Goal: Task Accomplishment & Management: Use online tool/utility

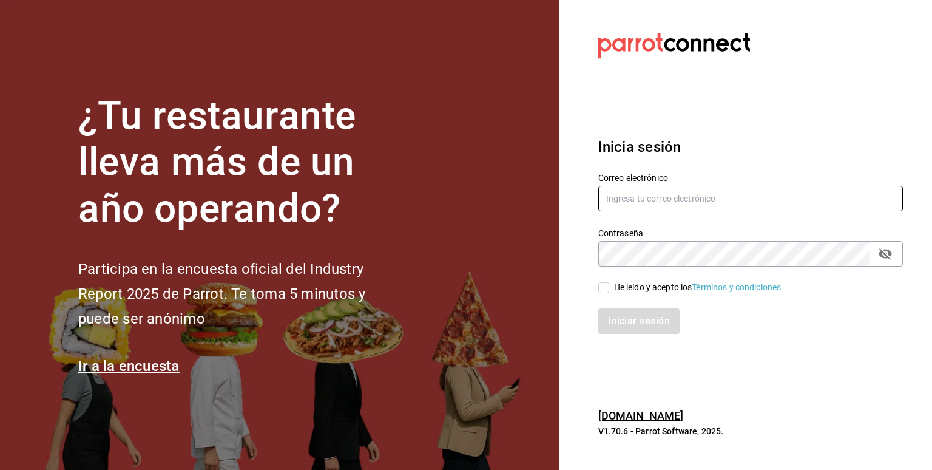
type input "[EMAIL_ADDRESS][DOMAIN_NAME]"
click at [600, 287] on input "He leído y acepto los Términos y condiciones." at bounding box center [603, 287] width 11 height 11
checkbox input "true"
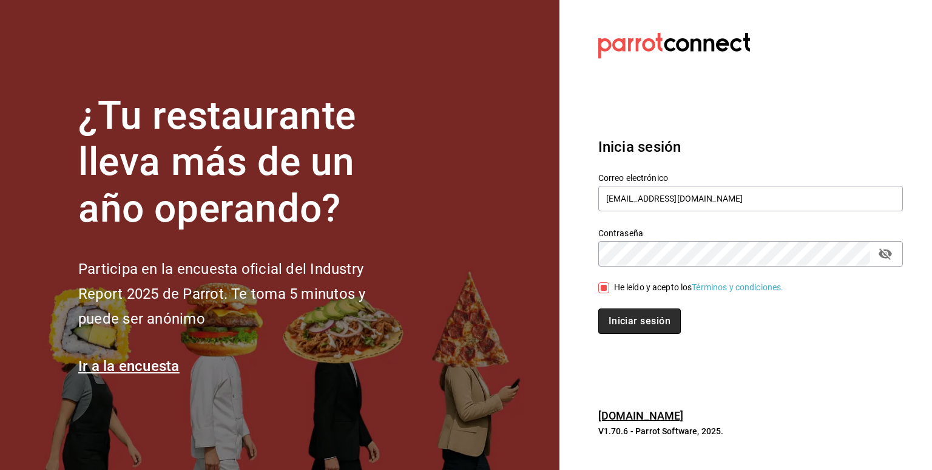
click at [626, 323] on button "Iniciar sesión" at bounding box center [639, 320] width 83 height 25
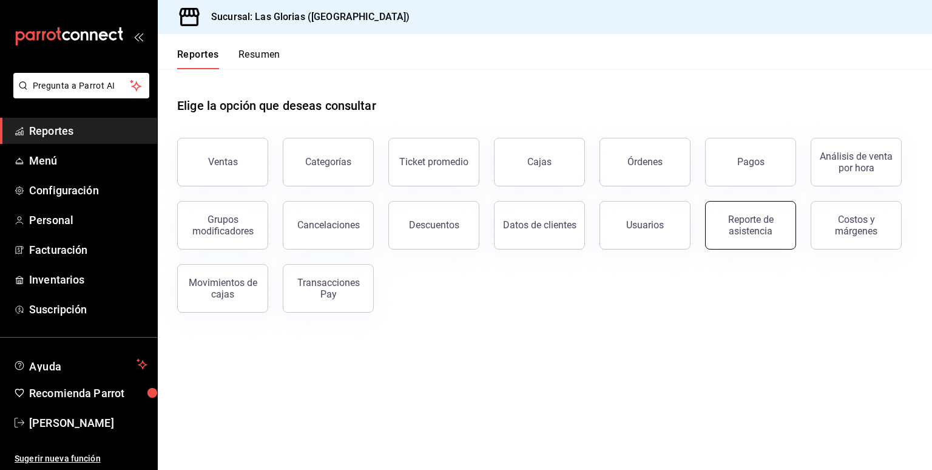
click at [762, 237] on button "Reporte de asistencia" at bounding box center [750, 225] width 91 height 49
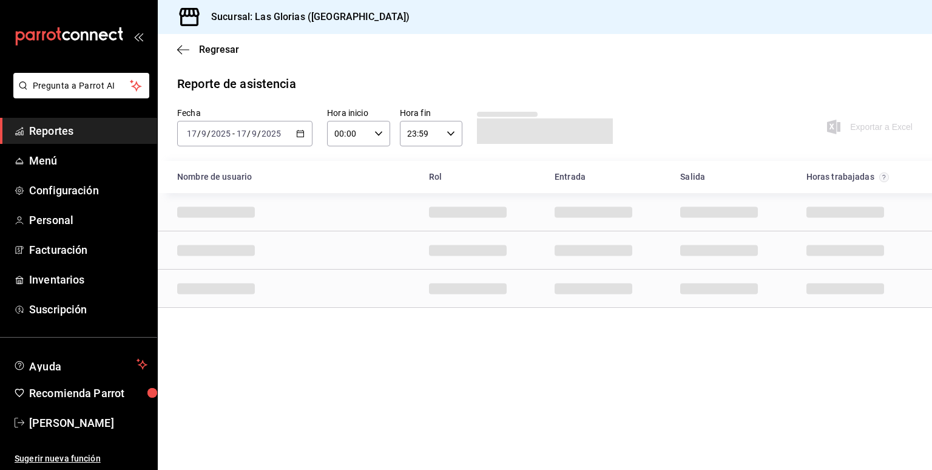
click at [545, 368] on main "Regresar Reporte de asistencia Fecha [DATE] [DATE] - [DATE] [DATE] Hora inicio …" at bounding box center [545, 252] width 775 height 436
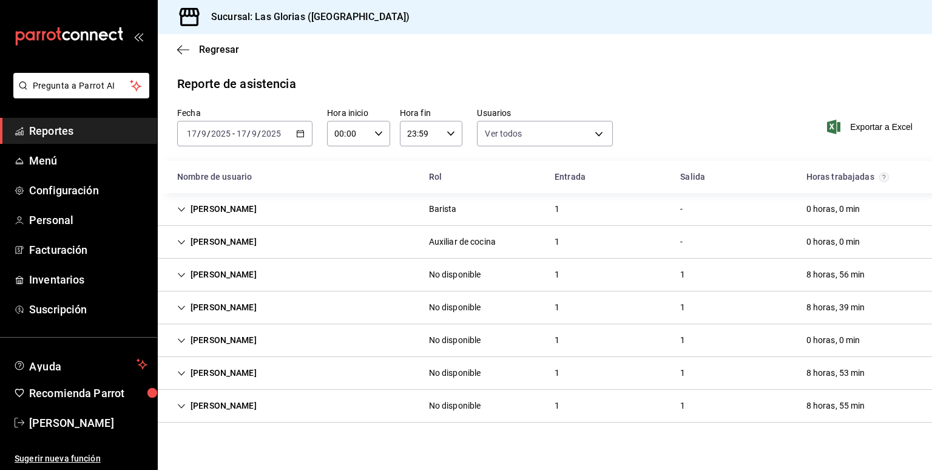
click at [303, 133] on \(Stroke\) "button" at bounding box center [300, 134] width 7 height 7
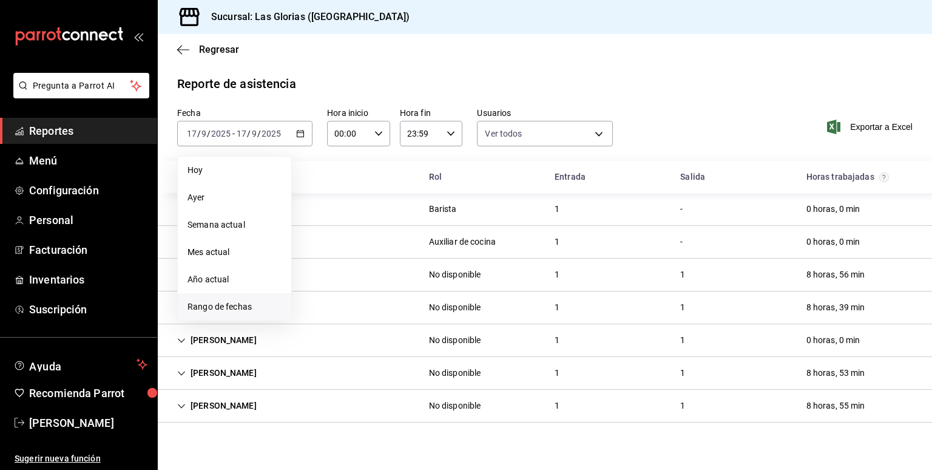
click at [206, 311] on span "Rango de fechas" at bounding box center [235, 306] width 94 height 13
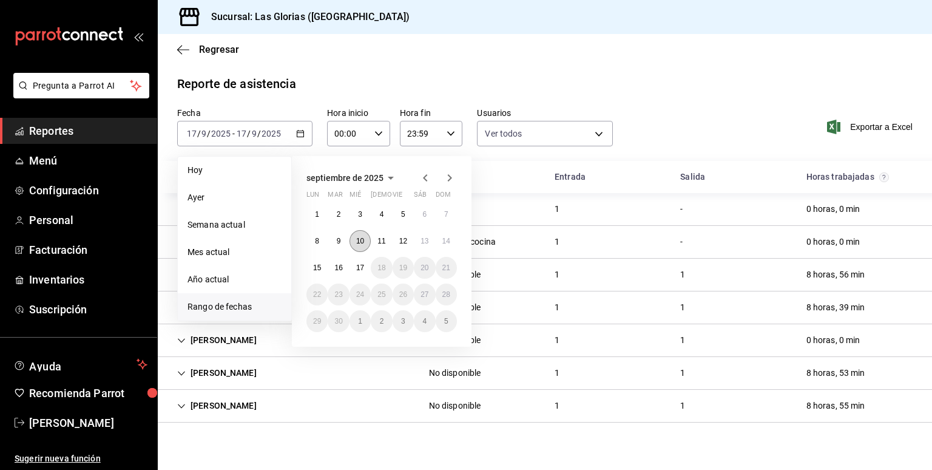
click at [362, 239] on abbr "10" at bounding box center [360, 241] width 8 height 8
click at [364, 264] on abbr "17" at bounding box center [360, 267] width 8 height 8
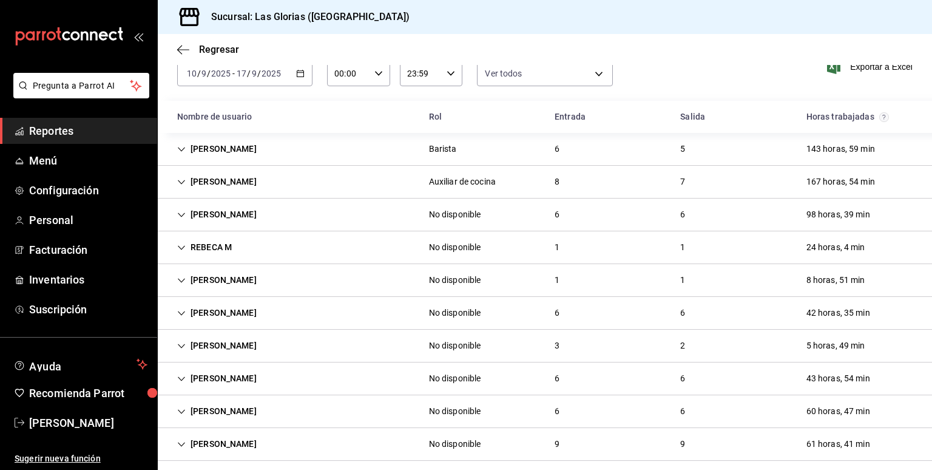
scroll to position [69, 0]
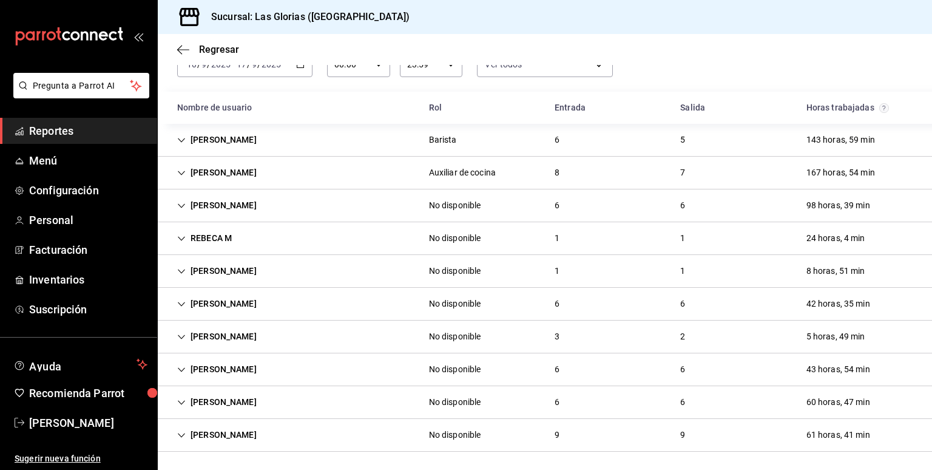
click at [245, 200] on div "[PERSON_NAME]" at bounding box center [217, 205] width 99 height 22
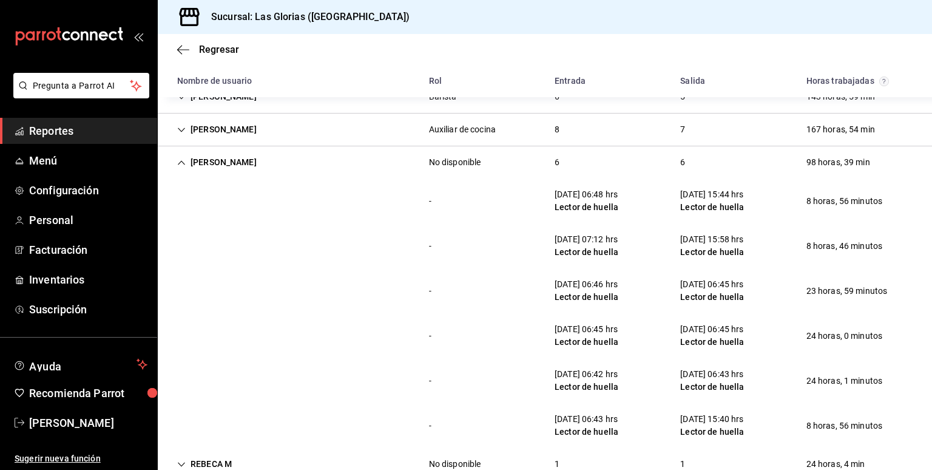
scroll to position [115, 0]
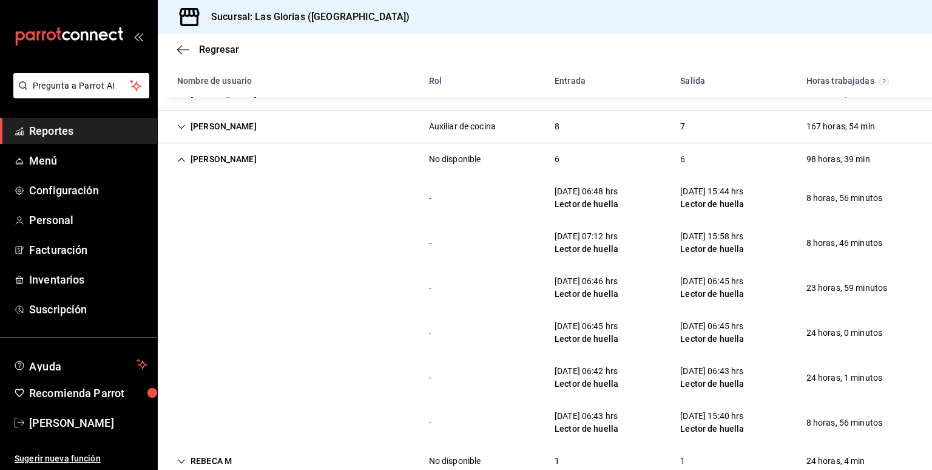
click at [478, 127] on div "Auxiliar de cocina" at bounding box center [462, 126] width 67 height 13
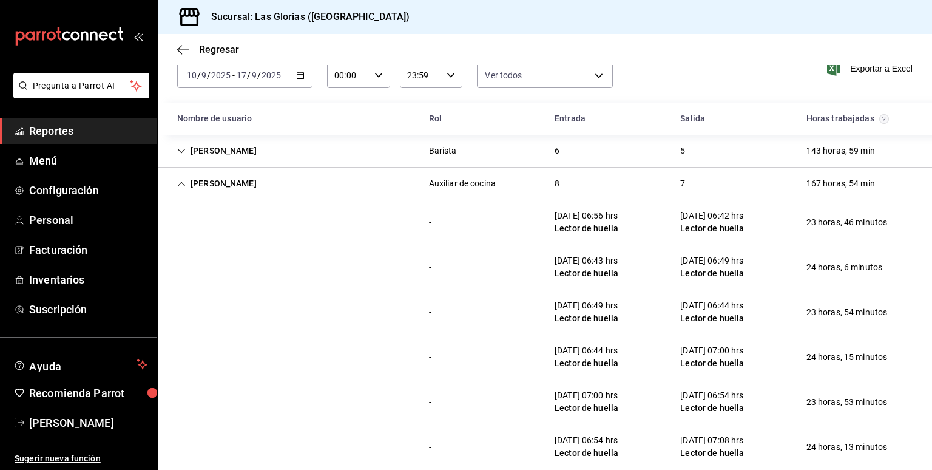
scroll to position [0, 0]
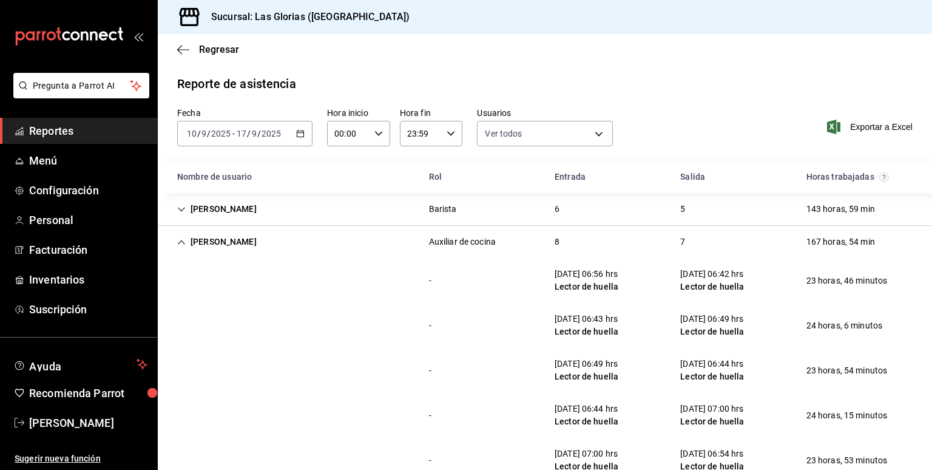
click at [178, 243] on icon "Cell" at bounding box center [181, 242] width 7 height 4
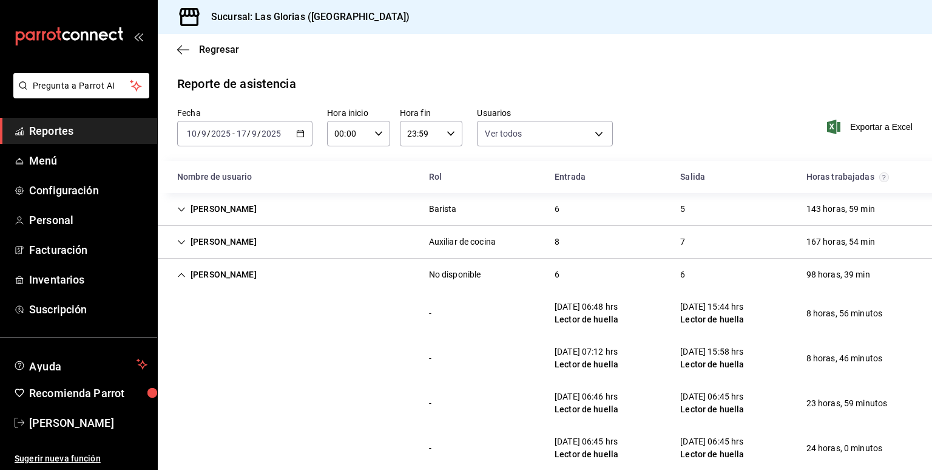
click at [185, 276] on icon "Cell" at bounding box center [181, 275] width 8 height 8
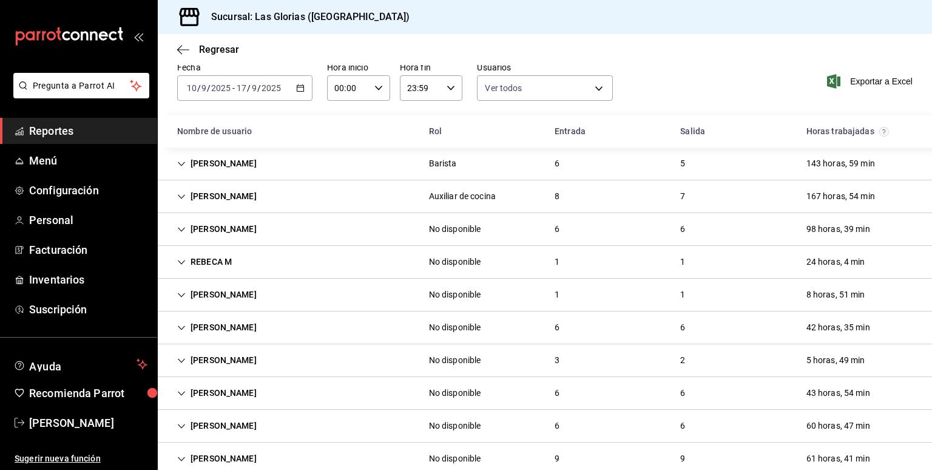
scroll to position [69, 0]
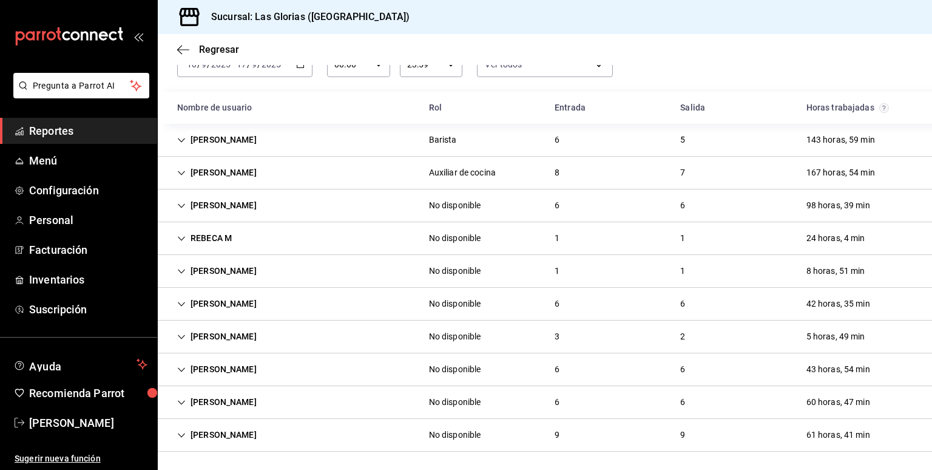
click at [226, 446] on div "[PERSON_NAME] No disponible 9 9 61 horas, 41 min" at bounding box center [545, 435] width 775 height 33
click at [210, 444] on div "[PERSON_NAME]" at bounding box center [217, 435] width 99 height 22
click at [529, 430] on div "[PERSON_NAME] No disponible 9 9 61 horas, 41 min" at bounding box center [545, 435] width 775 height 33
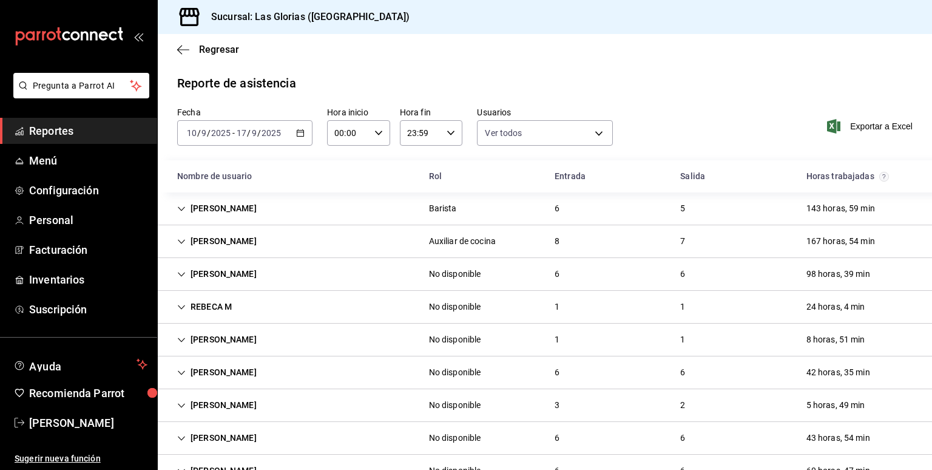
scroll to position [0, 0]
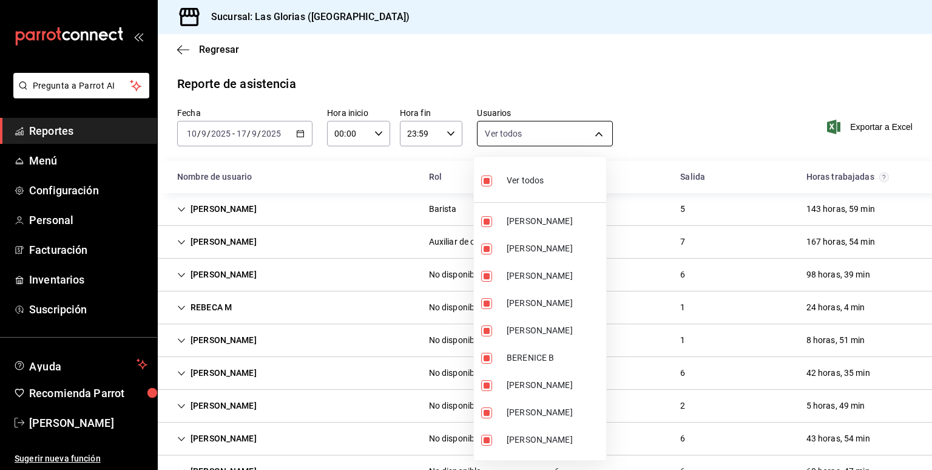
click at [592, 129] on body "Pregunta a Parrot AI Reportes Menú Configuración Personal Facturación Inventari…" at bounding box center [466, 235] width 932 height 470
click at [614, 105] on div at bounding box center [466, 235] width 932 height 470
